Goal: Task Accomplishment & Management: Complete application form

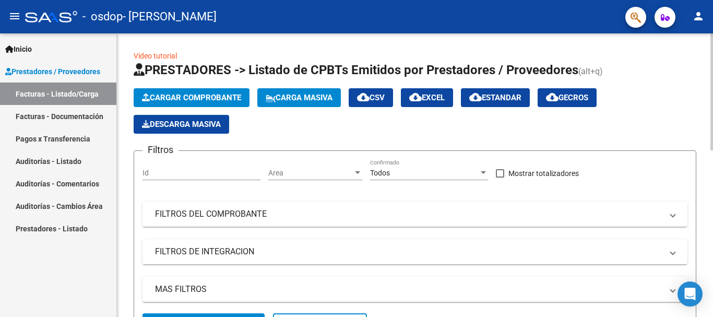
click at [175, 93] on span "Cargar Comprobante" at bounding box center [191, 97] width 99 height 9
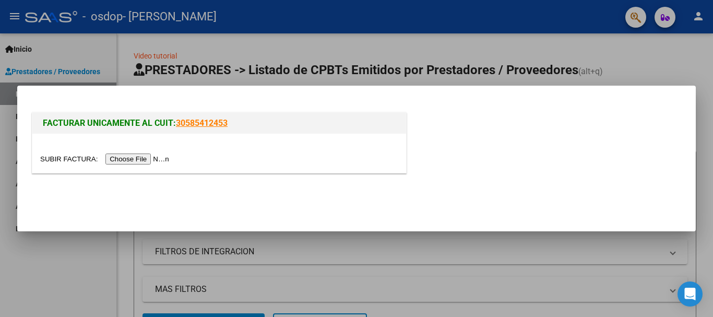
click at [150, 161] on input "file" at bounding box center [106, 159] width 132 height 11
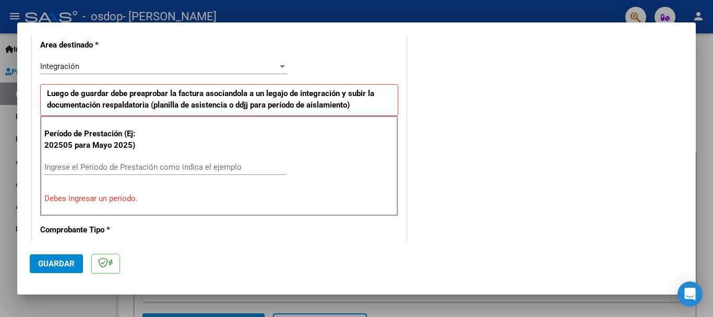
scroll to position [258, 0]
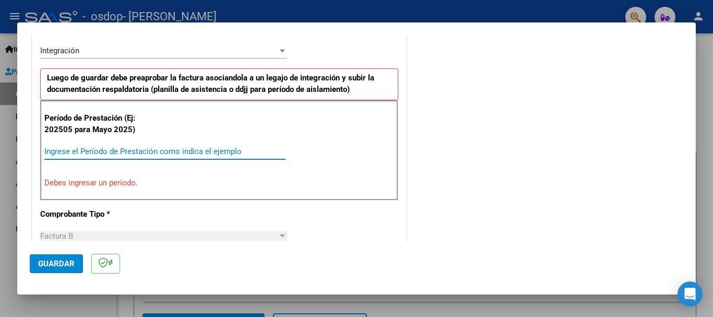
click at [183, 156] on input "Ingrese el Período de Prestación como indica el ejemplo" at bounding box center [164, 151] width 241 height 9
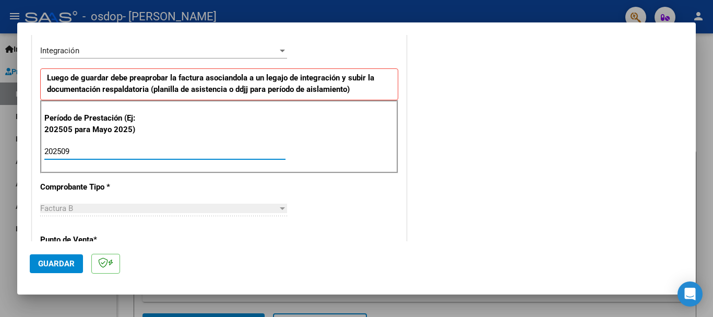
type input "202509"
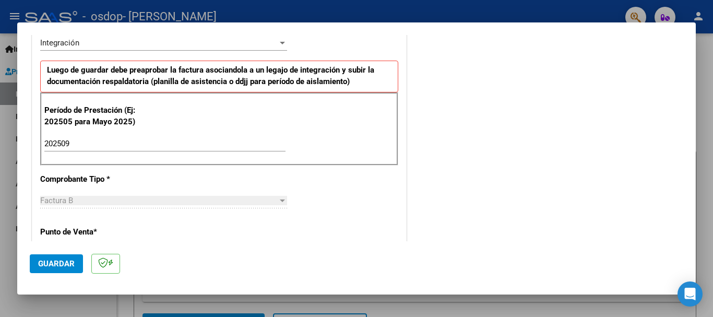
scroll to position [312, 0]
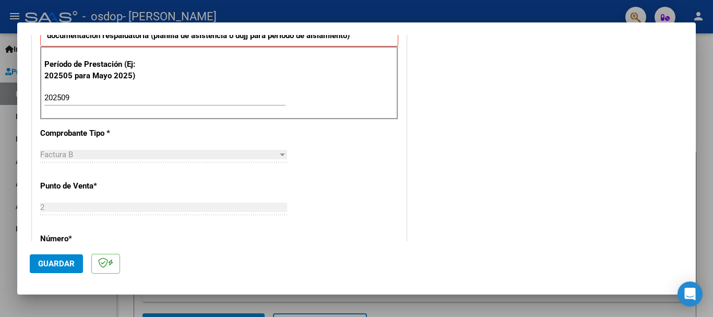
click at [46, 259] on span "Guardar" at bounding box center [56, 263] width 37 height 9
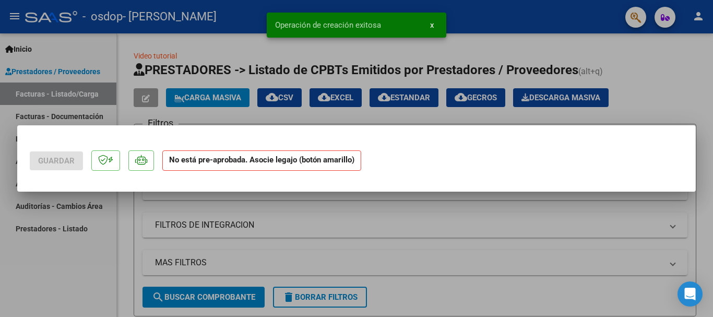
scroll to position [0, 0]
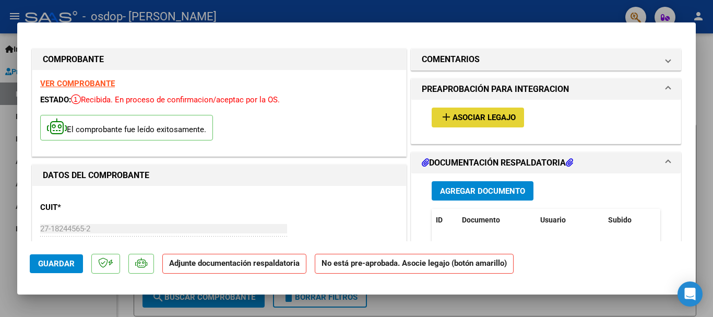
click at [478, 115] on span "Asociar Legajo" at bounding box center [484, 117] width 63 height 9
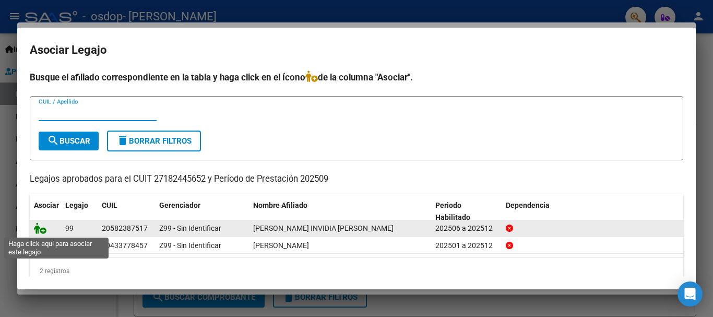
click at [37, 229] on icon at bounding box center [40, 227] width 13 height 11
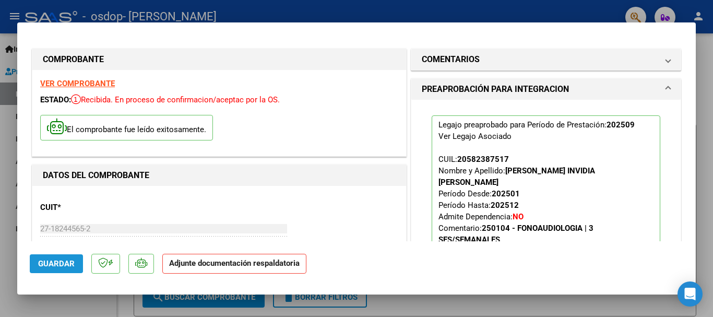
click at [51, 261] on span "Guardar" at bounding box center [56, 263] width 37 height 9
click at [434, 24] on mat-dialog-container "COMPROBANTE VER COMPROBANTE ESTADO: Recibida. En proceso de confirmacion/acepta…" at bounding box center [356, 158] width 679 height 272
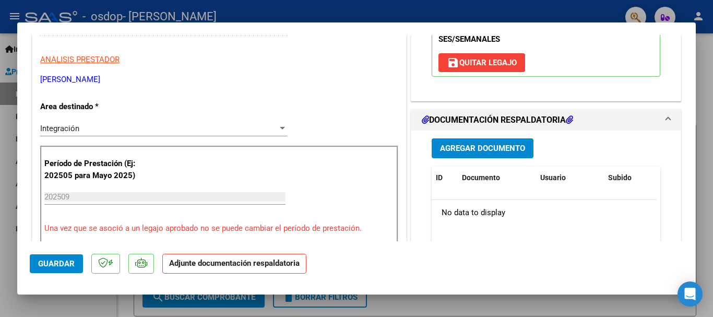
scroll to position [250, 0]
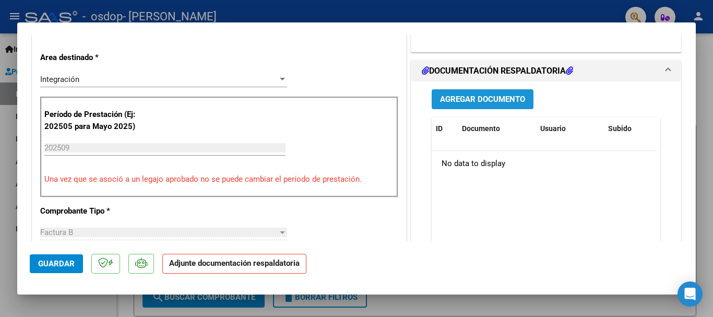
click at [498, 94] on span "Agregar Documento" at bounding box center [482, 98] width 85 height 9
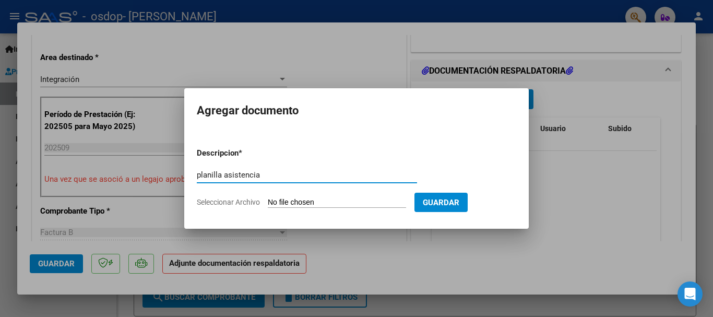
type input "planilla asistencia"
click at [295, 204] on input "Seleccionar Archivo" at bounding box center [337, 203] width 138 height 10
type input "C:\fakepath\[PERSON_NAME] INVIDIA MES [DATE] ASIST FONOAUD..pdf"
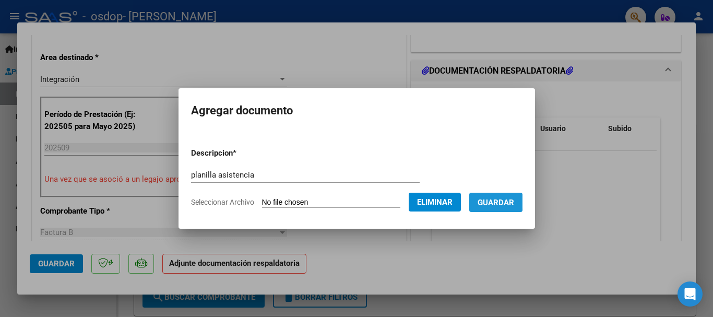
click at [500, 202] on span "Guardar" at bounding box center [496, 202] width 37 height 9
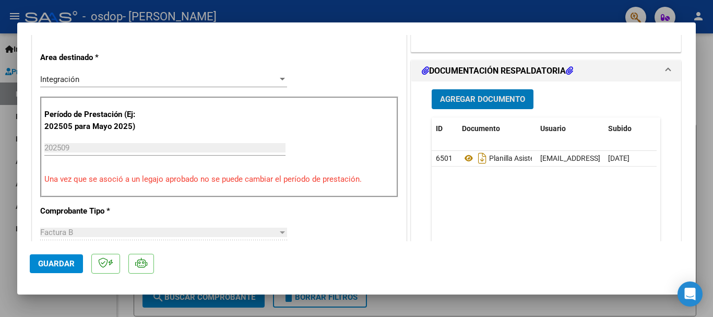
click at [457, 95] on span "Agregar Documento" at bounding box center [482, 99] width 85 height 9
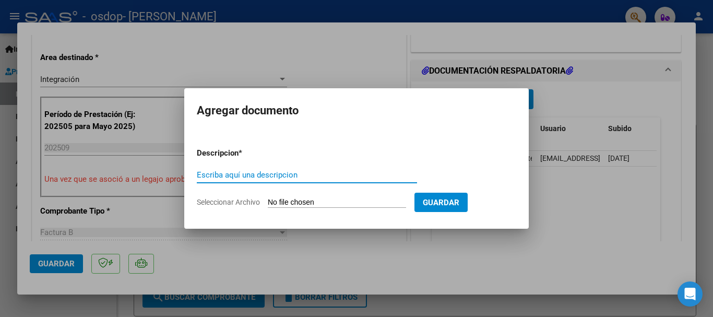
click at [281, 170] on input "Escriba aquí una descripcion" at bounding box center [307, 174] width 220 height 9
type input "autorizacion 2025"
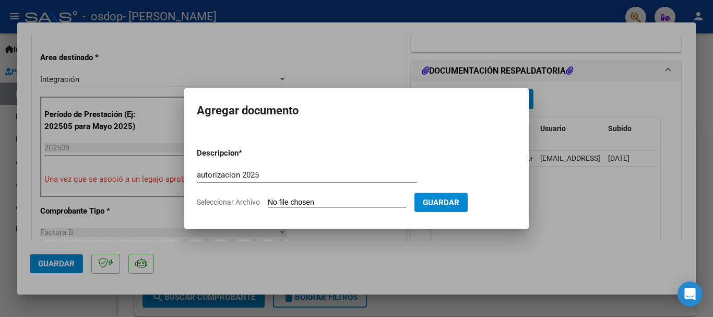
click at [313, 204] on input "Seleccionar Archivo" at bounding box center [337, 203] width 138 height 10
type input "C:\fakepath\[PERSON_NAME] INVIDIA AUTORIZACION 2025.pdf"
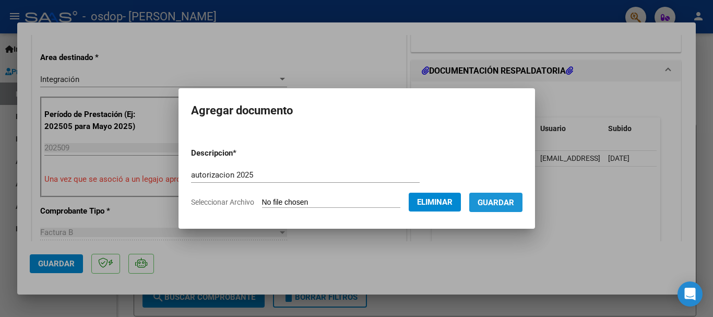
click at [514, 205] on span "Guardar" at bounding box center [496, 202] width 37 height 9
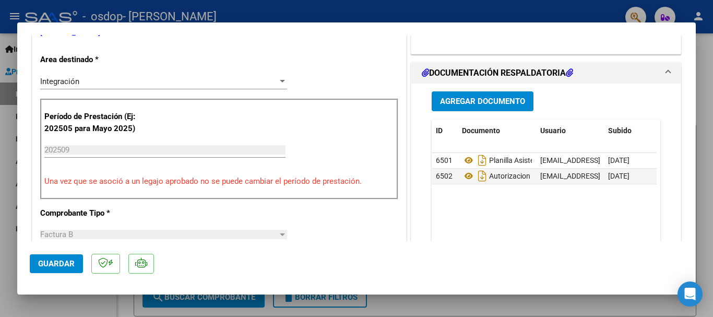
scroll to position [258, 0]
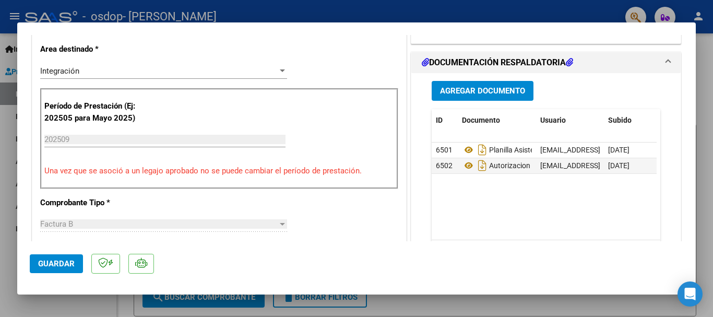
click at [61, 262] on span "Guardar" at bounding box center [56, 263] width 37 height 9
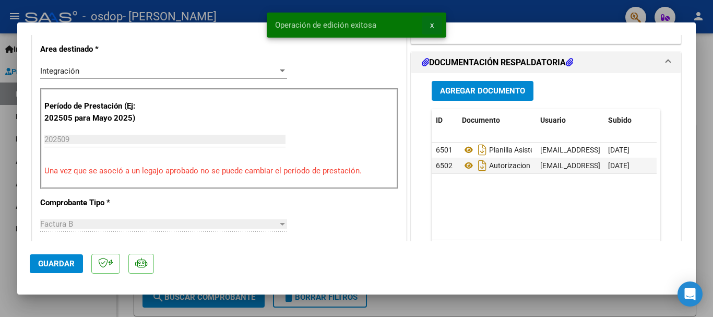
click at [431, 28] on span "x" at bounding box center [432, 24] width 4 height 9
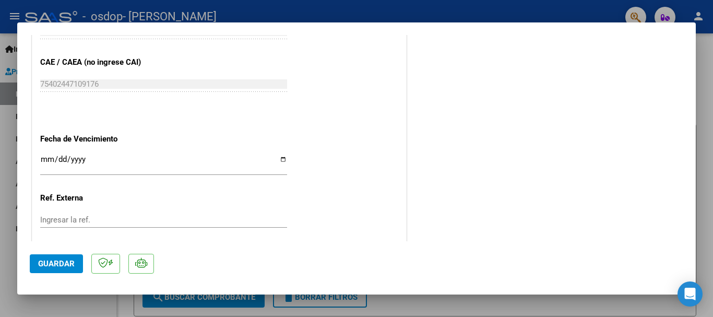
scroll to position [715, 0]
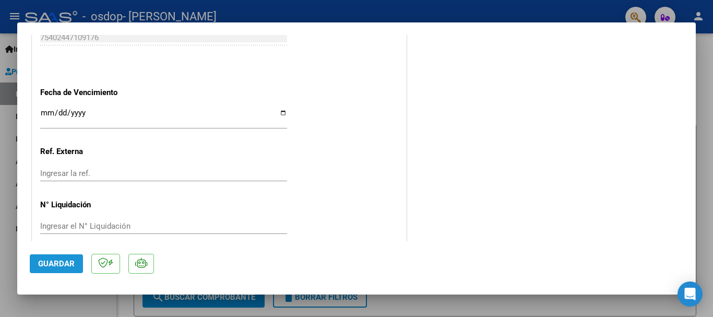
click at [54, 257] on button "Guardar" at bounding box center [56, 263] width 53 height 19
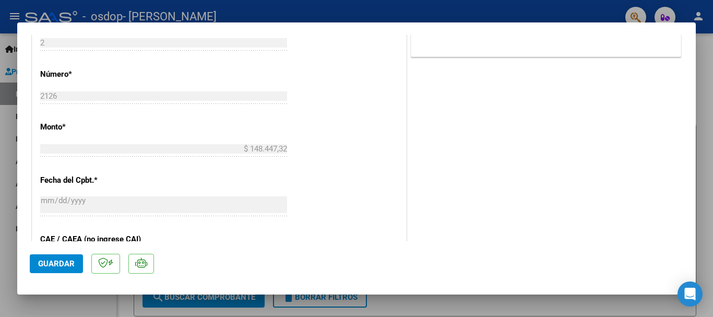
scroll to position [372, 0]
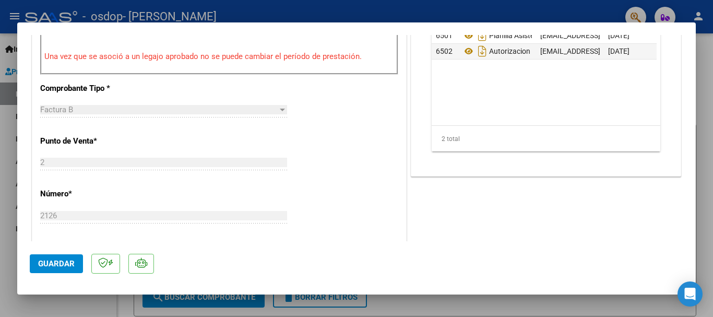
click at [707, 65] on div at bounding box center [356, 158] width 713 height 317
type input "$ 0,00"
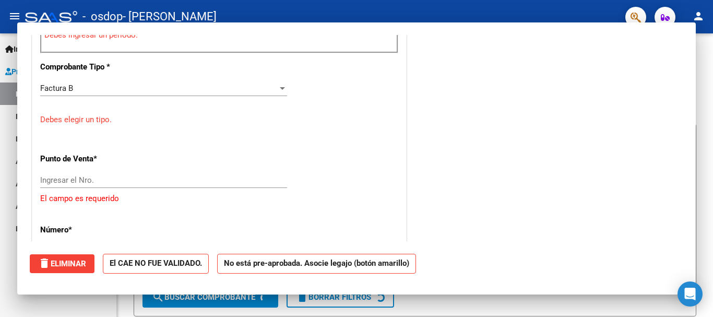
scroll to position [351, 0]
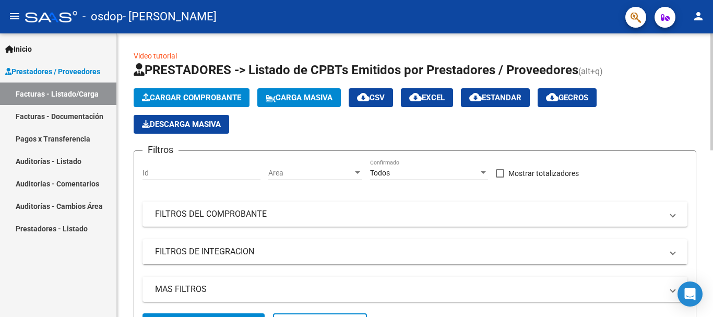
click at [192, 97] on span "Cargar Comprobante" at bounding box center [191, 97] width 99 height 9
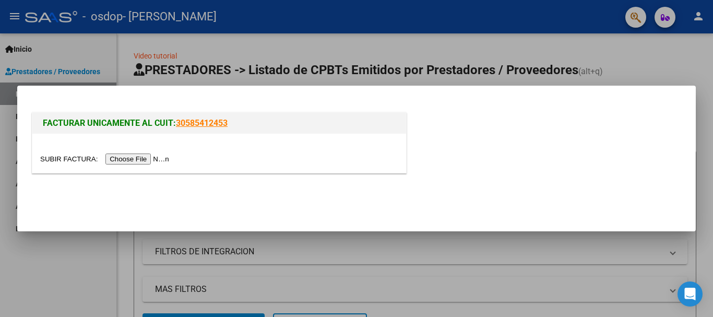
click at [161, 160] on input "file" at bounding box center [106, 159] width 132 height 11
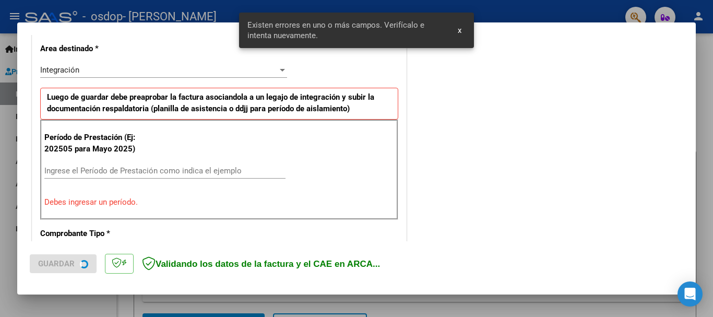
scroll to position [241, 0]
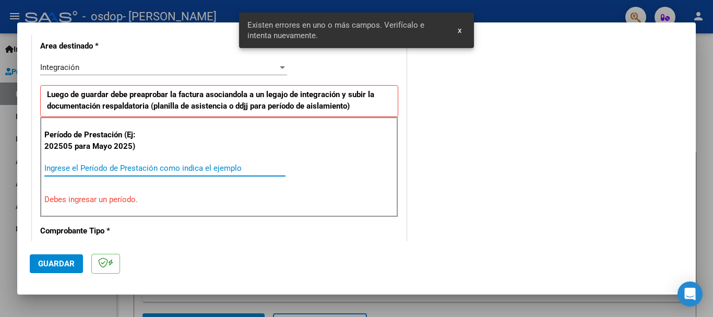
click at [99, 166] on input "Ingrese el Período de Prestación como indica el ejemplo" at bounding box center [164, 167] width 241 height 9
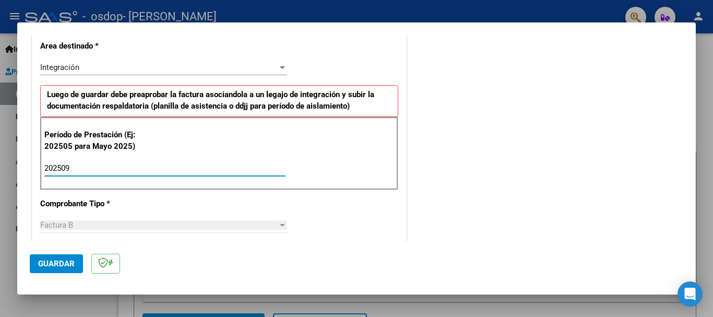
type input "202509"
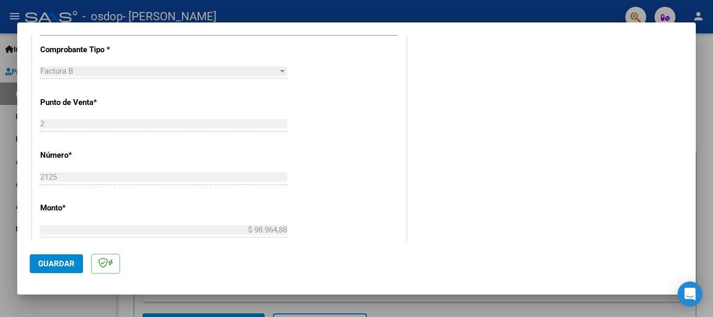
scroll to position [426, 0]
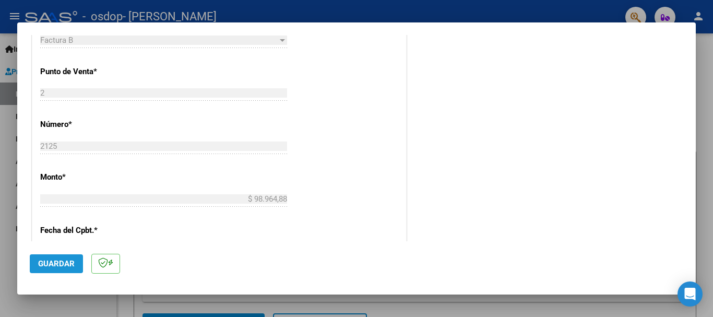
click at [50, 259] on span "Guardar" at bounding box center [56, 263] width 37 height 9
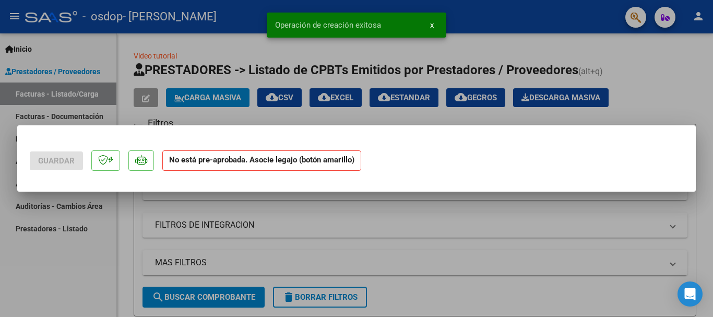
scroll to position [0, 0]
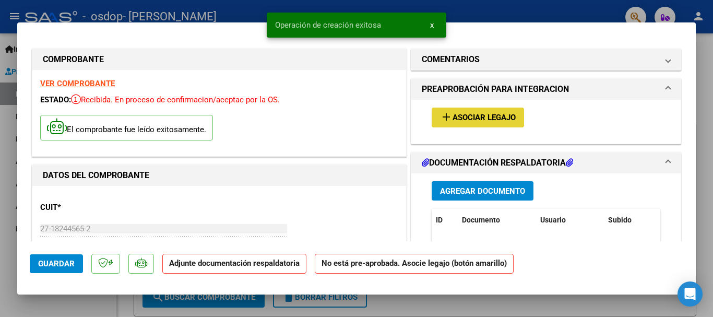
click at [477, 116] on span "Asociar Legajo" at bounding box center [484, 117] width 63 height 9
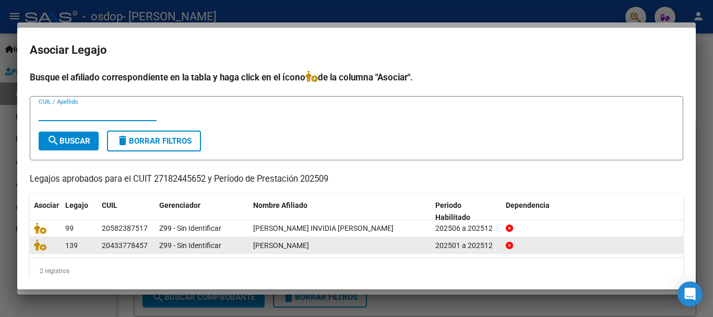
click at [42, 251] on div at bounding box center [45, 245] width 23 height 12
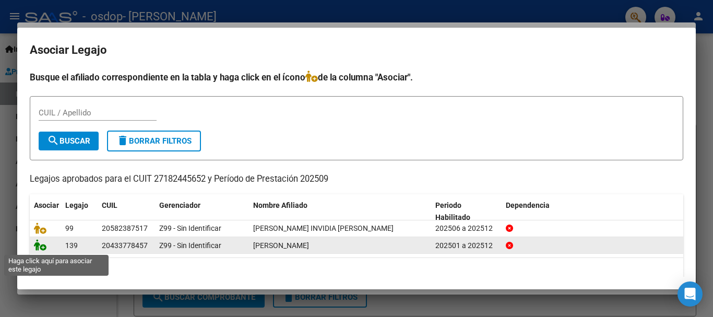
click at [42, 249] on icon at bounding box center [40, 244] width 13 height 11
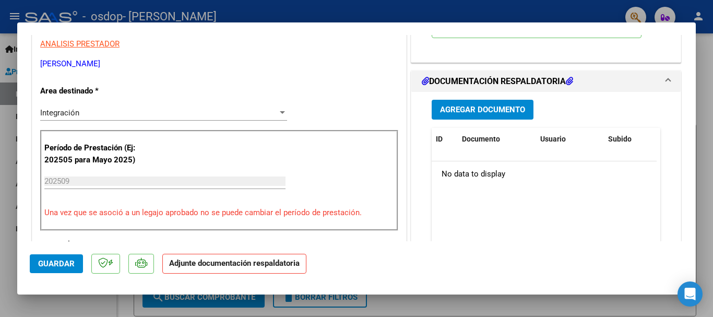
scroll to position [237, 0]
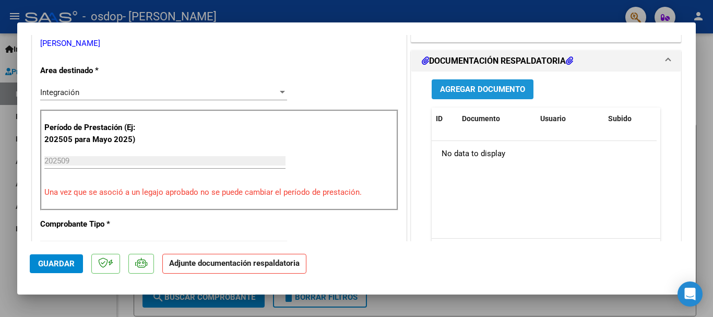
click at [505, 89] on span "Agregar Documento" at bounding box center [482, 89] width 85 height 9
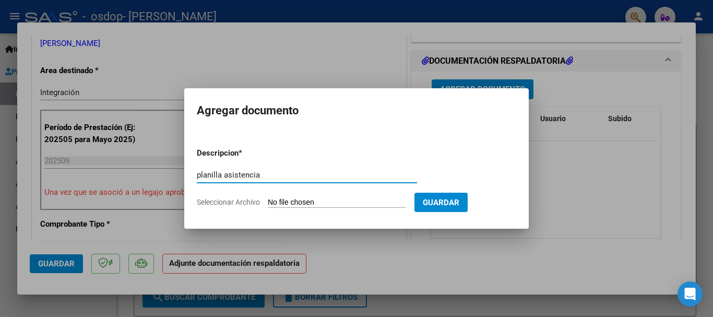
type input "planilla asistencia"
click at [315, 204] on input "Seleccionar Archivo" at bounding box center [337, 203] width 138 height 10
type input "C:\fakepath\[PERSON_NAME] MES [DATE] ASIST FONOAUD..pdf"
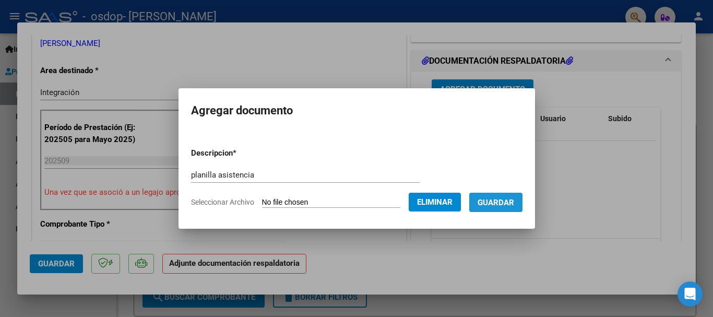
click at [498, 200] on span "Guardar" at bounding box center [496, 202] width 37 height 9
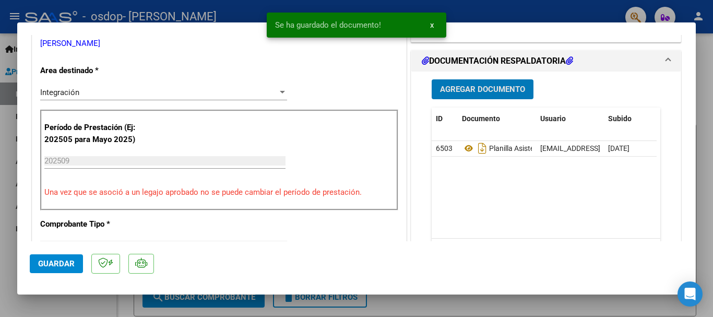
click at [497, 93] on span "Agregar Documento" at bounding box center [482, 89] width 85 height 9
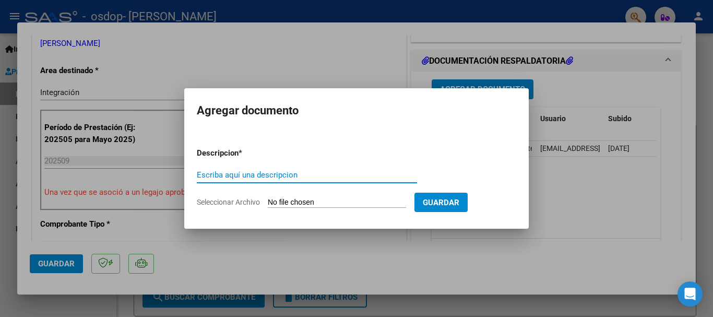
click at [272, 177] on input "Escriba aquí una descripcion" at bounding box center [307, 174] width 220 height 9
type input "autorizacion"
click at [296, 202] on input "Seleccionar Archivo" at bounding box center [337, 203] width 138 height 10
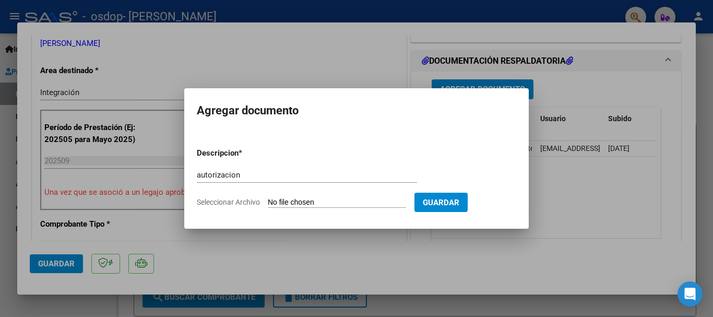
type input "C:\fakepath\[PERSON_NAME] AUTORIZACION 2025 FONOAUD..pdf"
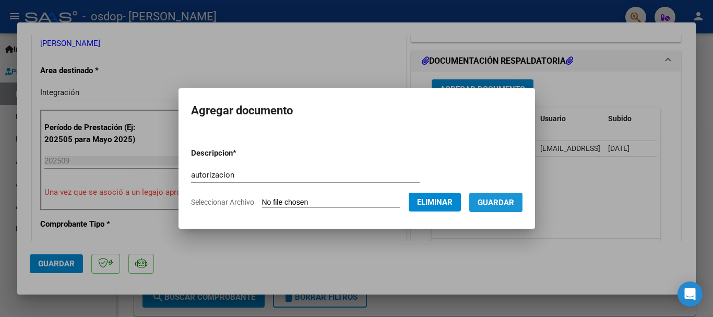
click at [510, 204] on span "Guardar" at bounding box center [496, 202] width 37 height 9
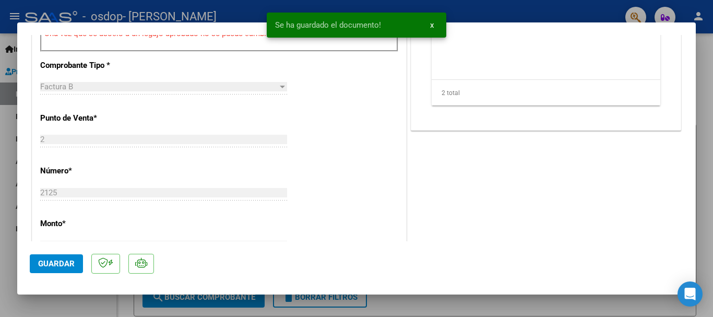
scroll to position [437, 0]
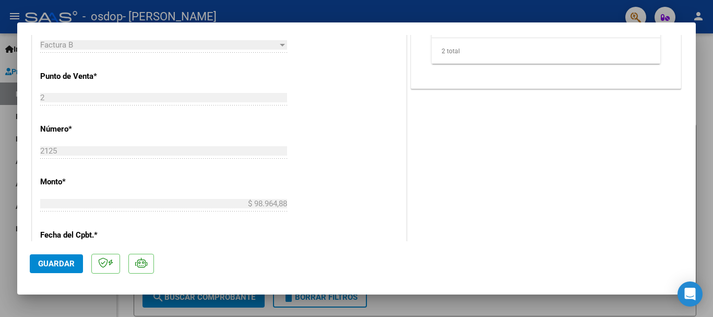
click at [61, 265] on span "Guardar" at bounding box center [56, 263] width 37 height 9
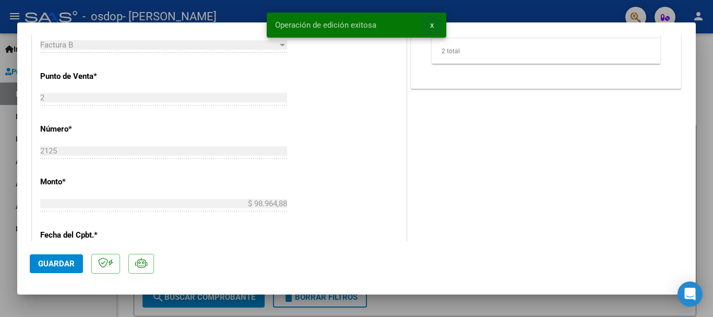
click at [435, 26] on button "x" at bounding box center [432, 25] width 20 height 19
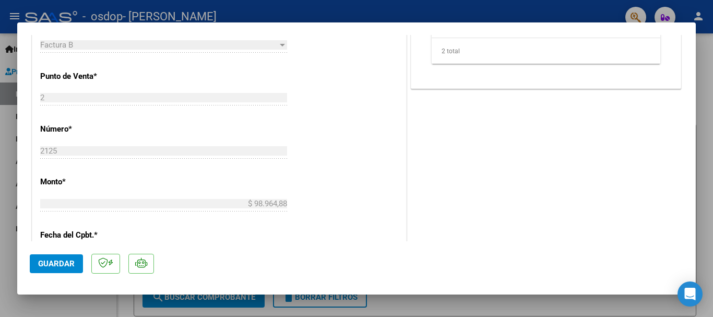
click at [711, 103] on div at bounding box center [356, 158] width 713 height 317
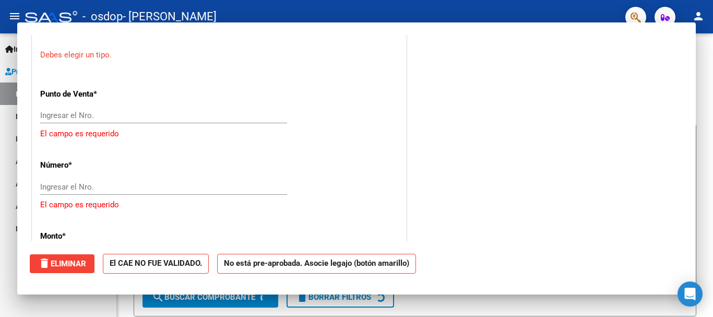
scroll to position [0, 0]
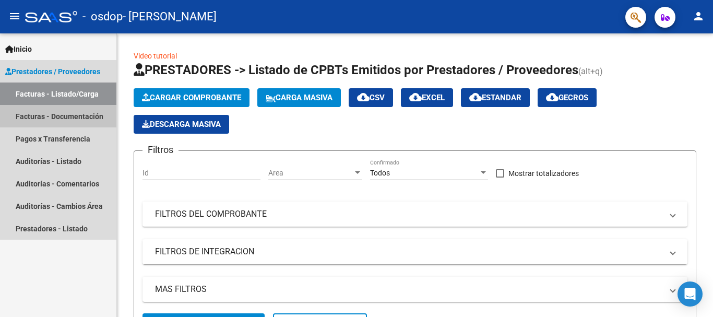
click at [75, 110] on link "Facturas - Documentación" at bounding box center [58, 116] width 116 height 22
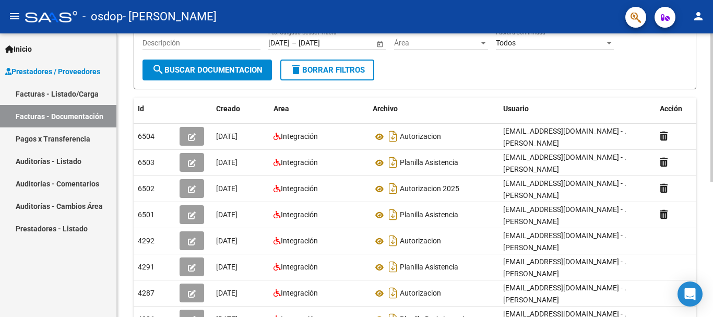
scroll to position [148, 0]
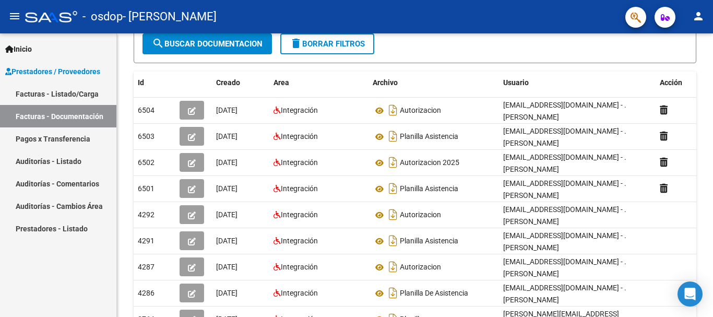
click at [79, 93] on link "Facturas - Listado/Carga" at bounding box center [58, 94] width 116 height 22
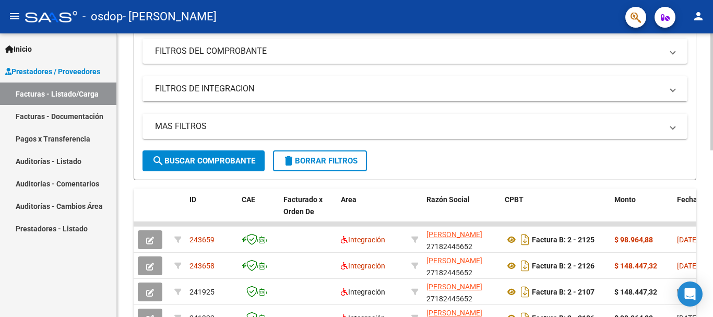
scroll to position [178, 0]
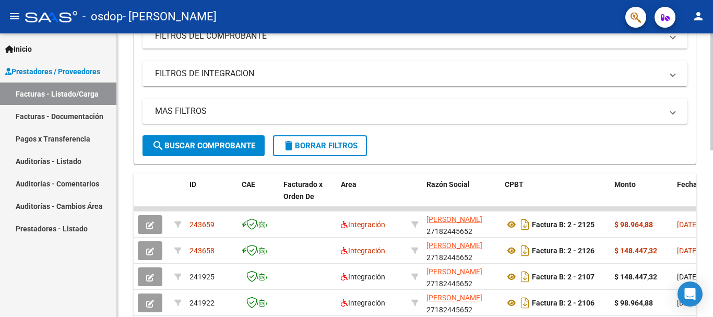
click at [712, 124] on div at bounding box center [712, 166] width 3 height 117
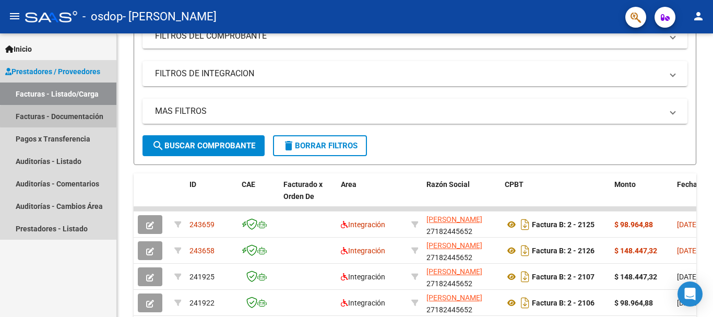
click at [93, 116] on link "Facturas - Documentación" at bounding box center [58, 116] width 116 height 22
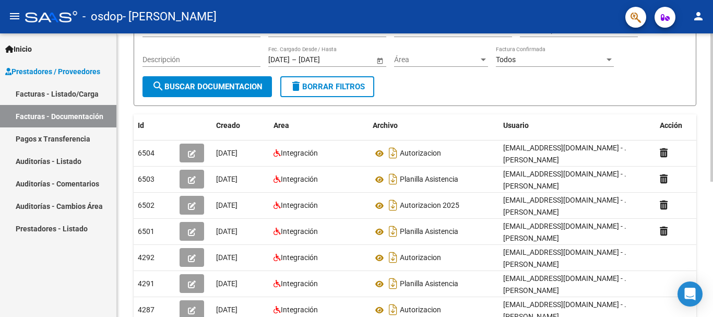
scroll to position [105, 0]
click at [57, 93] on link "Facturas - Listado/Carga" at bounding box center [58, 94] width 116 height 22
